Goal: Task Accomplishment & Management: Use online tool/utility

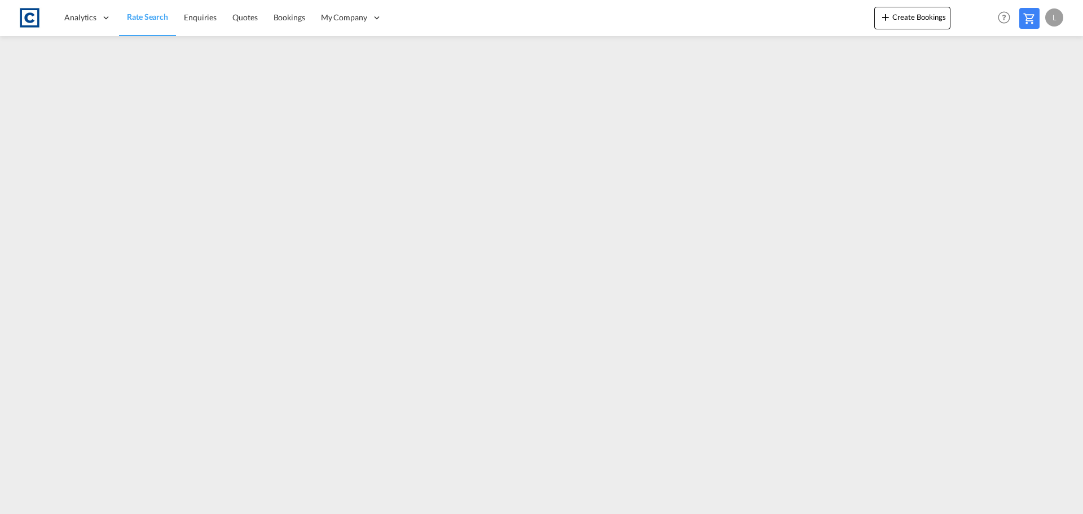
click at [143, 16] on span "Rate Search" at bounding box center [147, 17] width 41 height 10
